Goal: Transaction & Acquisition: Purchase product/service

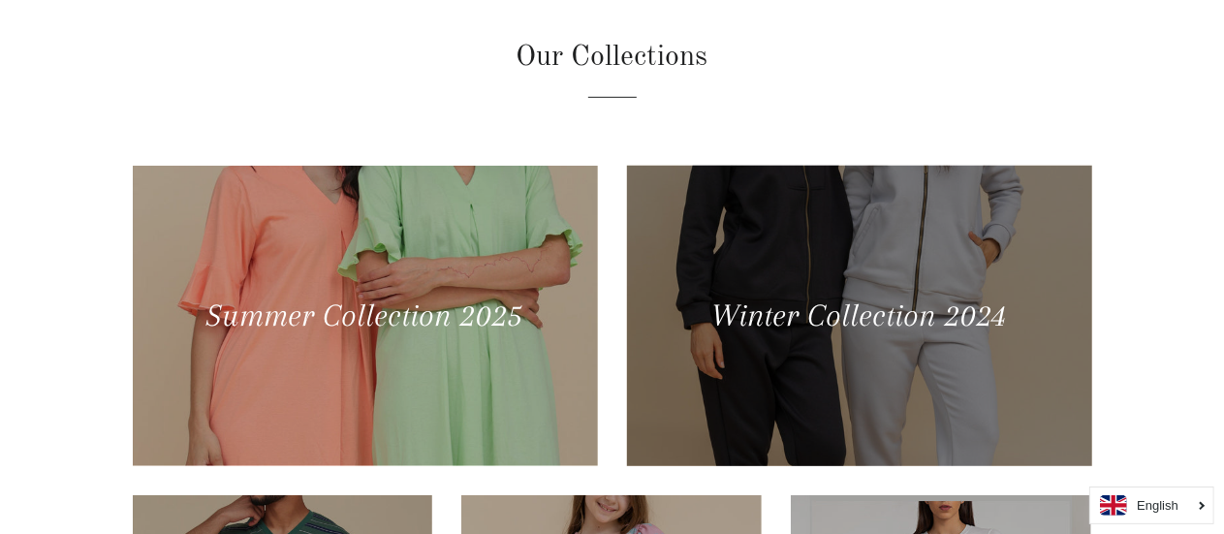
scroll to position [581, 0]
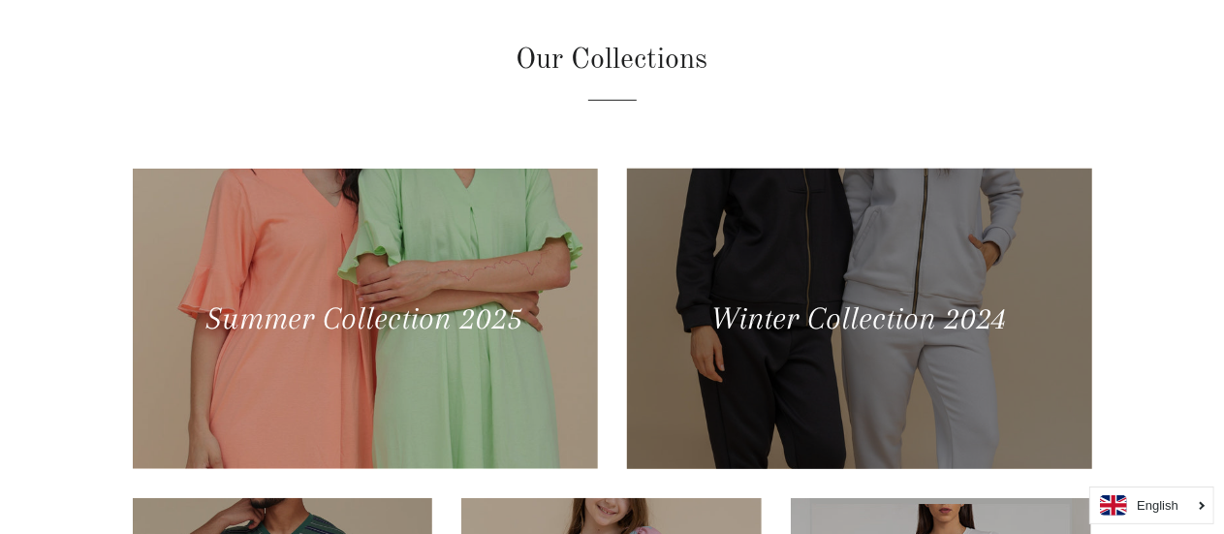
click at [759, 281] on div at bounding box center [858, 318] width 479 height 309
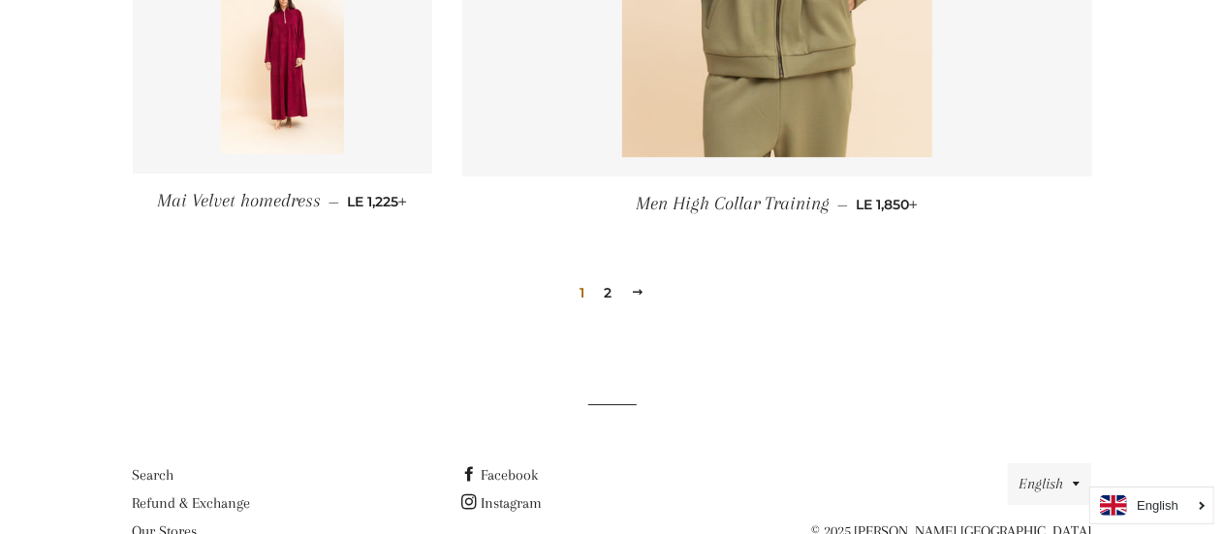
scroll to position [2907, 0]
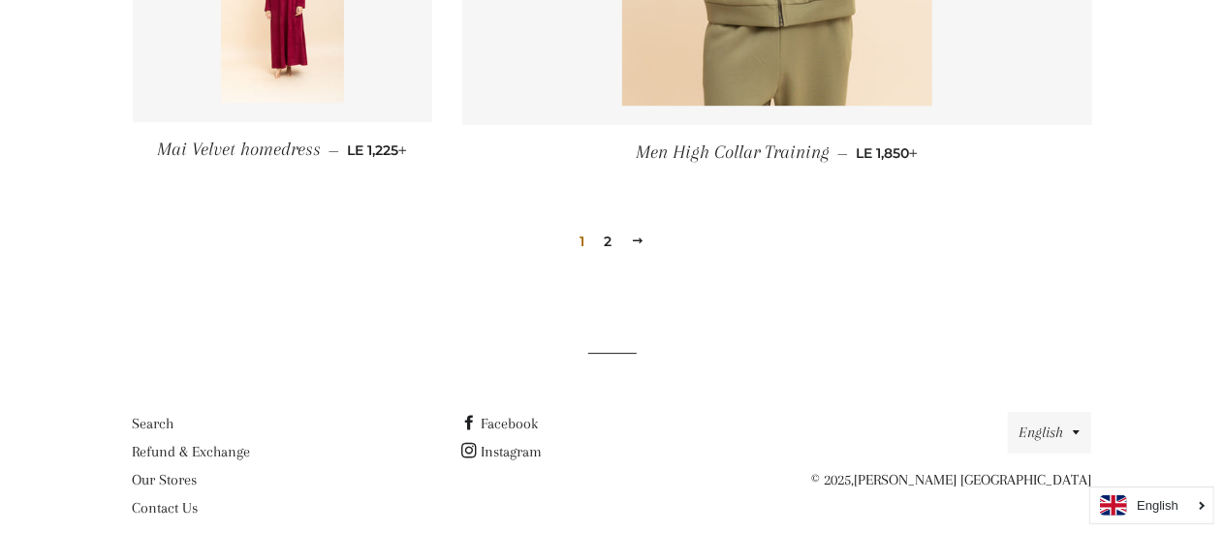
click at [609, 240] on link "2" at bounding box center [607, 241] width 23 height 29
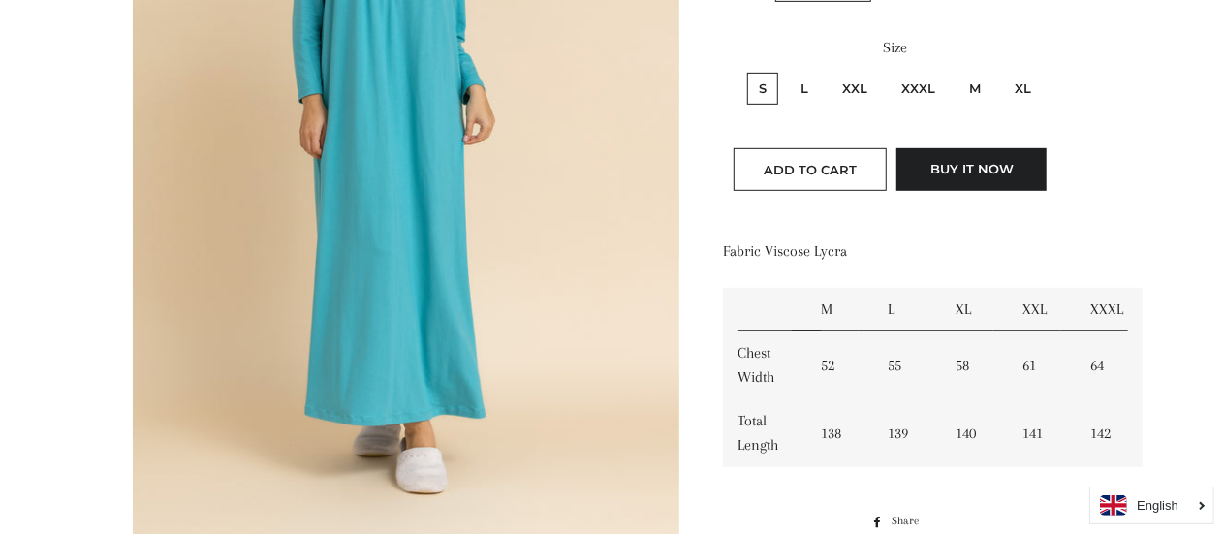
scroll to position [872, 0]
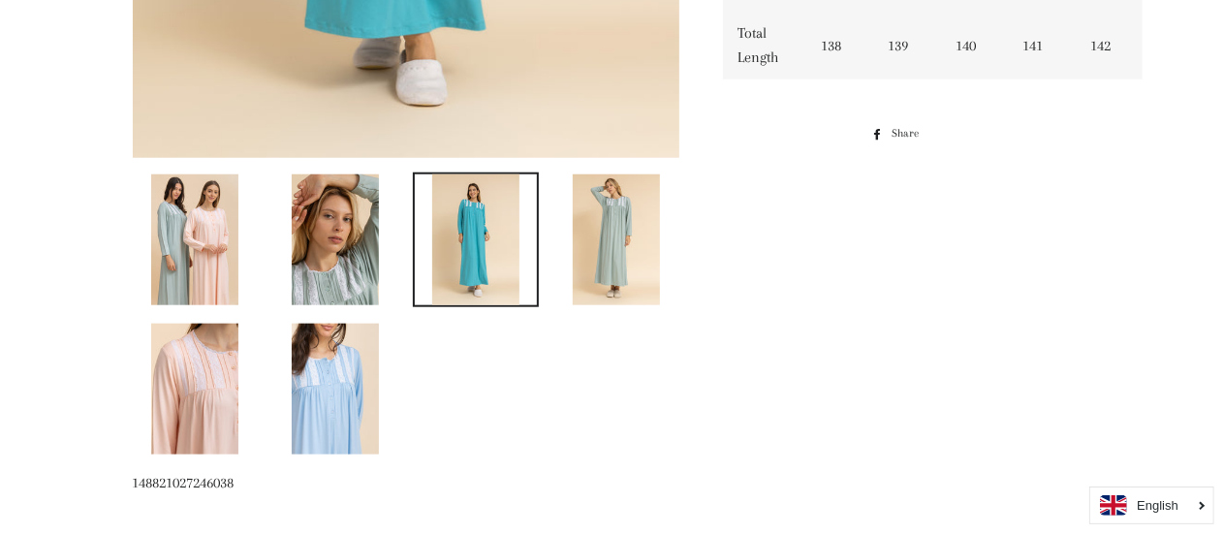
click at [227, 257] on img at bounding box center [194, 239] width 87 height 131
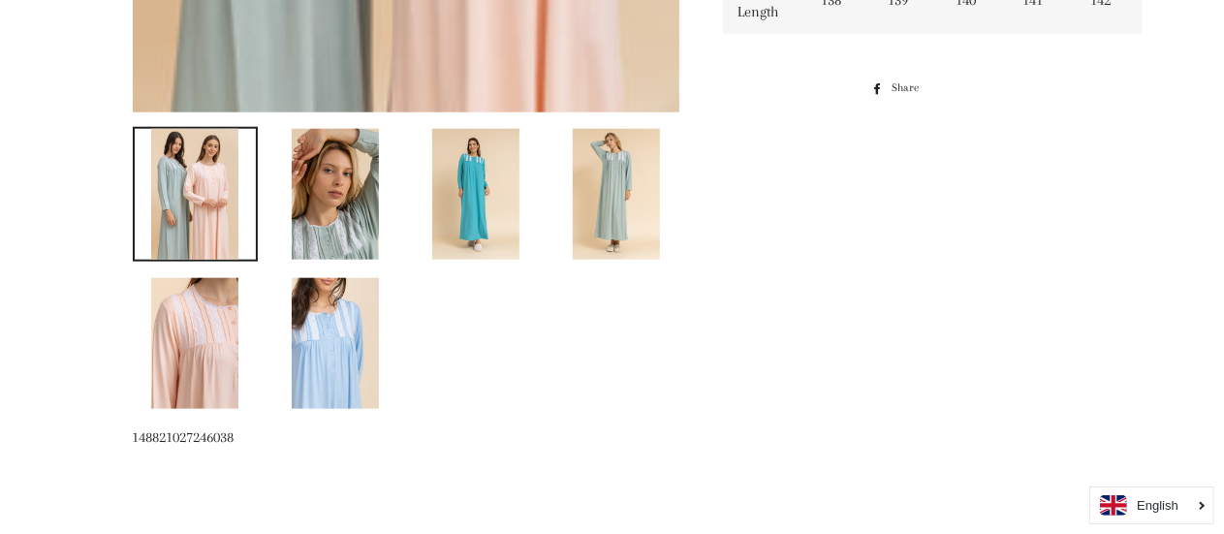
scroll to position [1112, 0]
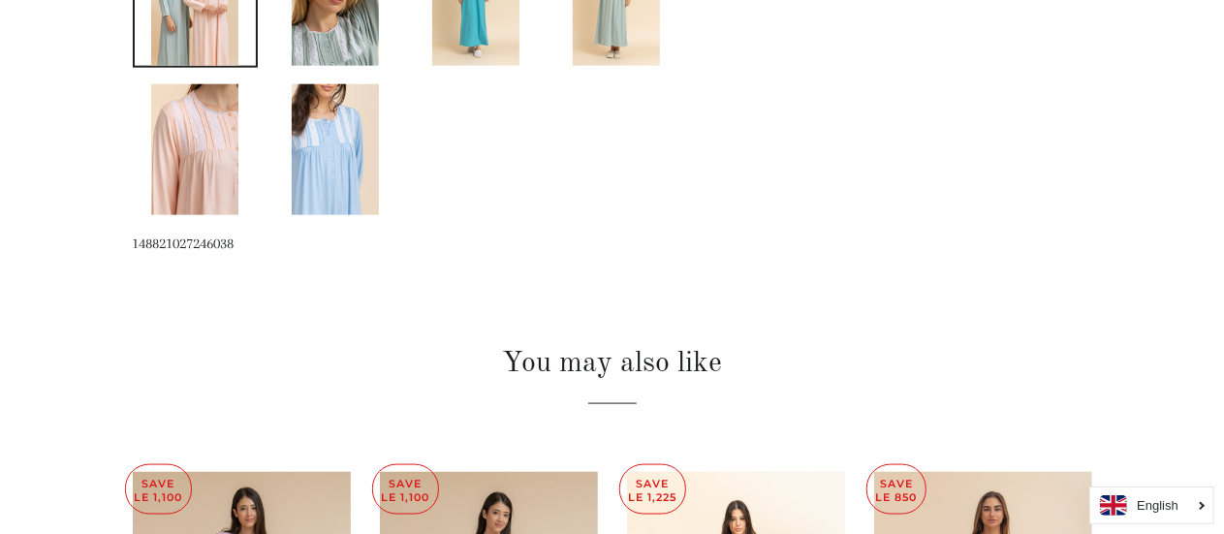
click at [217, 115] on img at bounding box center [194, 149] width 87 height 131
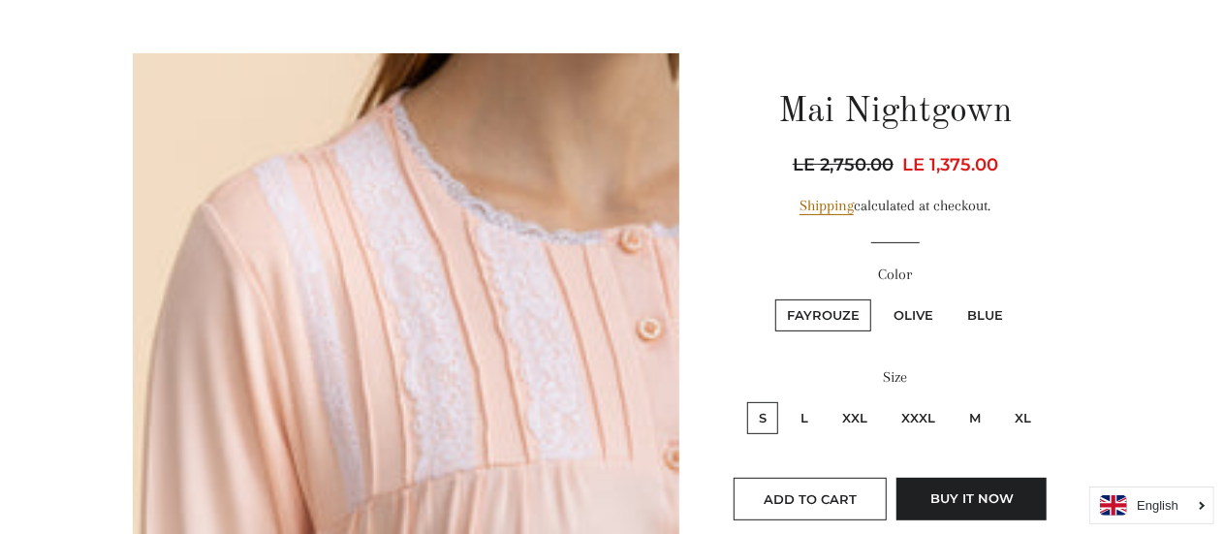
scroll to position [142, 0]
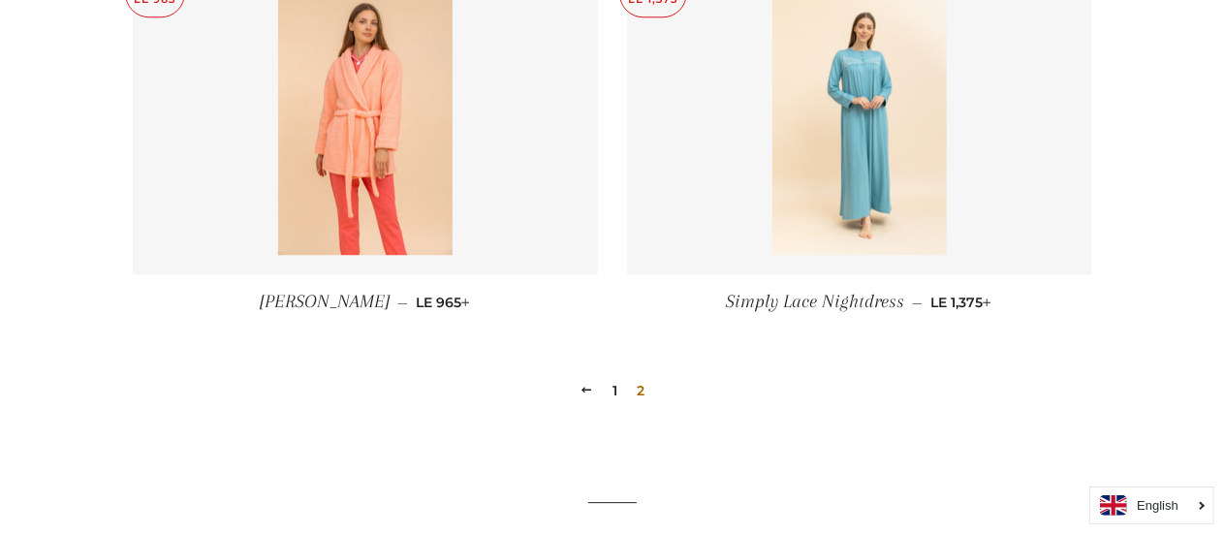
scroll to position [2617, 0]
